Goal: Find specific page/section: Find specific page/section

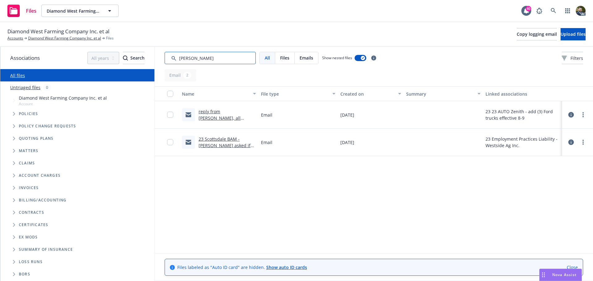
click at [215, 59] on input "Search by keyword..." at bounding box center [210, 58] width 91 height 12
drag, startPoint x: 224, startPoint y: 58, endPoint x: 116, endPoint y: 58, distance: 108.1
click at [120, 58] on div "Associations All years 2027 2026 2025 2024 2023 2022 2021 2020 2019 2018 2017 2…" at bounding box center [296, 164] width 593 height 234
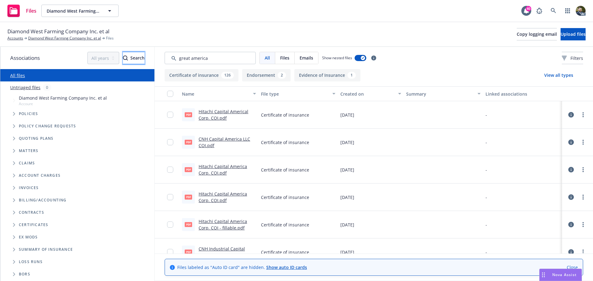
click at [123, 53] on div "Search" at bounding box center [134, 58] width 22 height 12
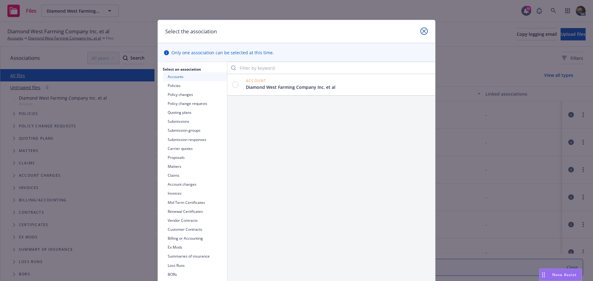
drag, startPoint x: 421, startPoint y: 32, endPoint x: 414, endPoint y: 36, distance: 8.3
click at [422, 31] on icon "close" at bounding box center [424, 31] width 4 height 4
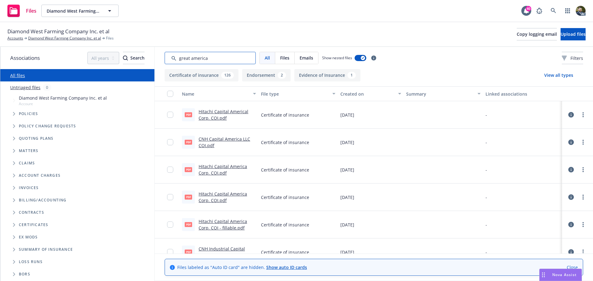
drag, startPoint x: 204, startPoint y: 60, endPoint x: 212, endPoint y: 58, distance: 8.1
click at [205, 60] on input "Search by keyword..." at bounding box center [210, 58] width 91 height 12
drag, startPoint x: 214, startPoint y: 59, endPoint x: 148, endPoint y: 59, distance: 66.1
click at [149, 59] on div "Associations All years 2027 2026 2025 2024 2023 2022 2021 2020 2019 2018 2017 2…" at bounding box center [296, 164] width 593 height 234
paste input "American Alliance"
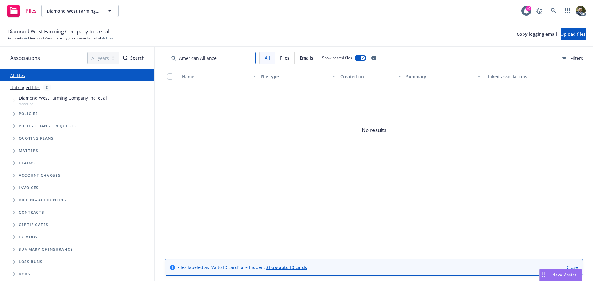
type input "American Alliance"
click at [54, 38] on link "Diamond West Farming Company Inc. et al" at bounding box center [64, 39] width 73 height 6
